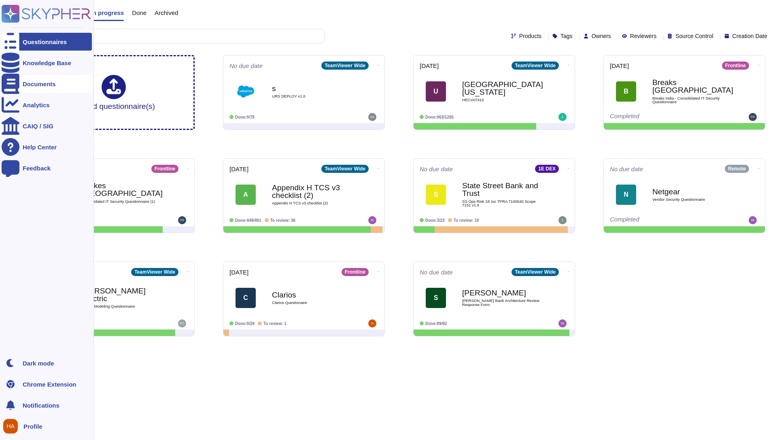
click at [17, 83] on div at bounding box center [11, 84] width 18 height 18
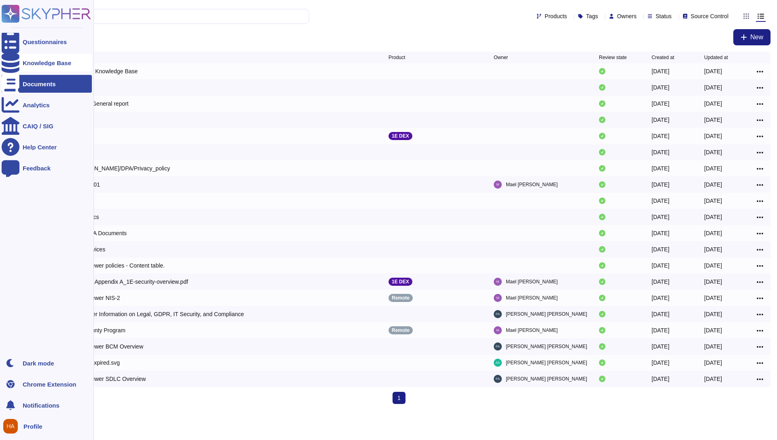
click at [36, 58] on div "Knowledge Base" at bounding box center [47, 63] width 90 height 18
